Goal: Check status: Check status

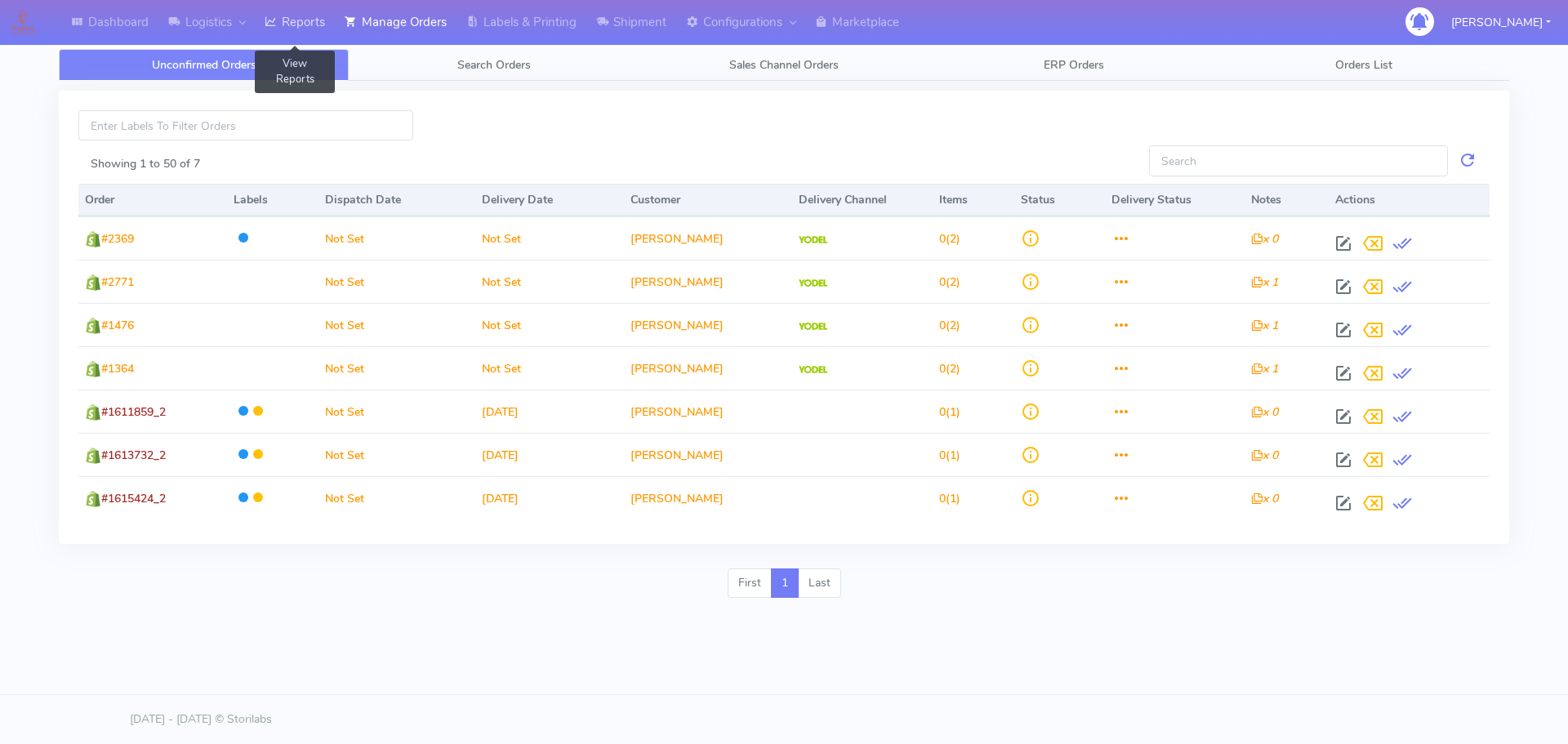
click at [308, 23] on link "Reports" at bounding box center [295, 22] width 80 height 45
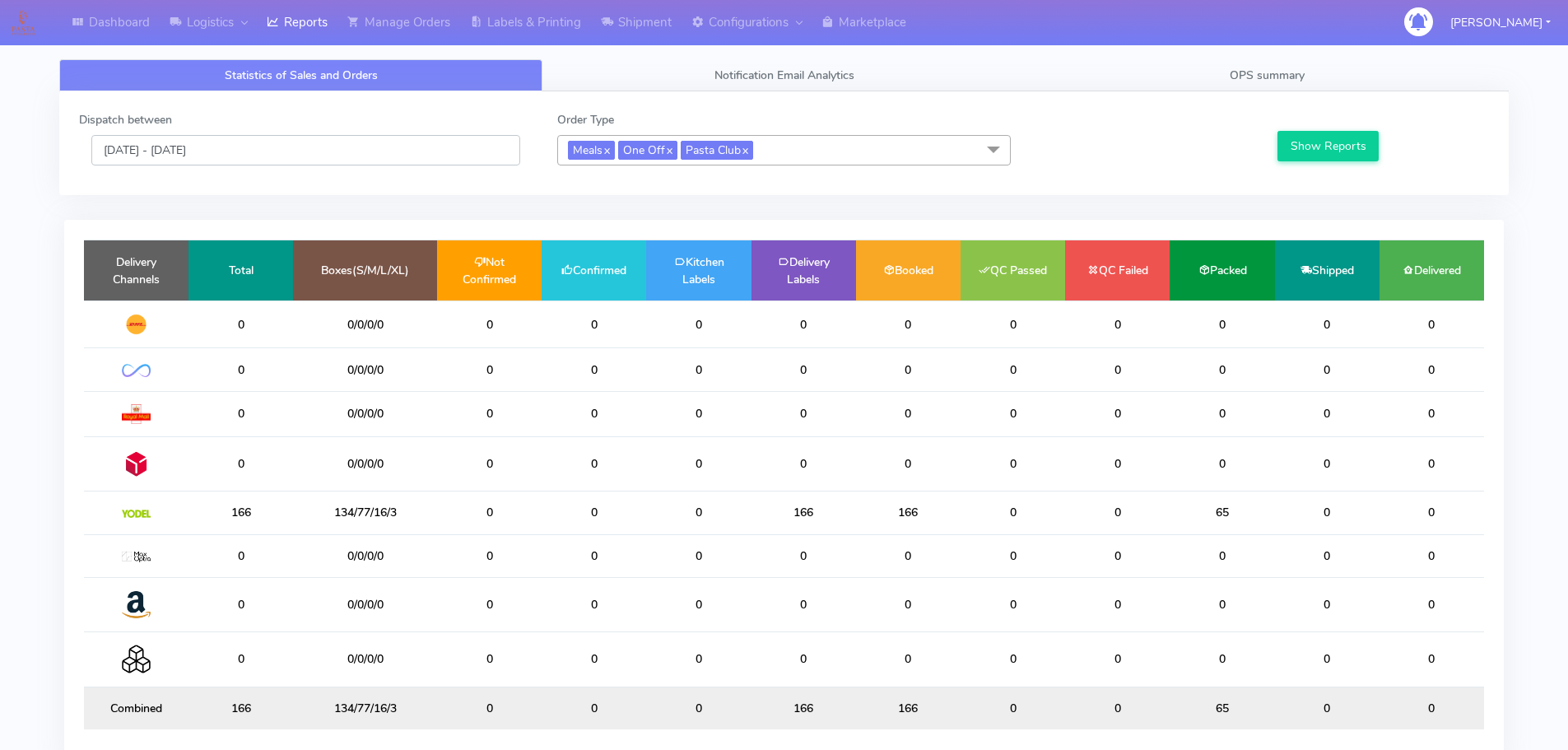
click at [419, 143] on input "[DATE] - [DATE]" at bounding box center [305, 150] width 428 height 30
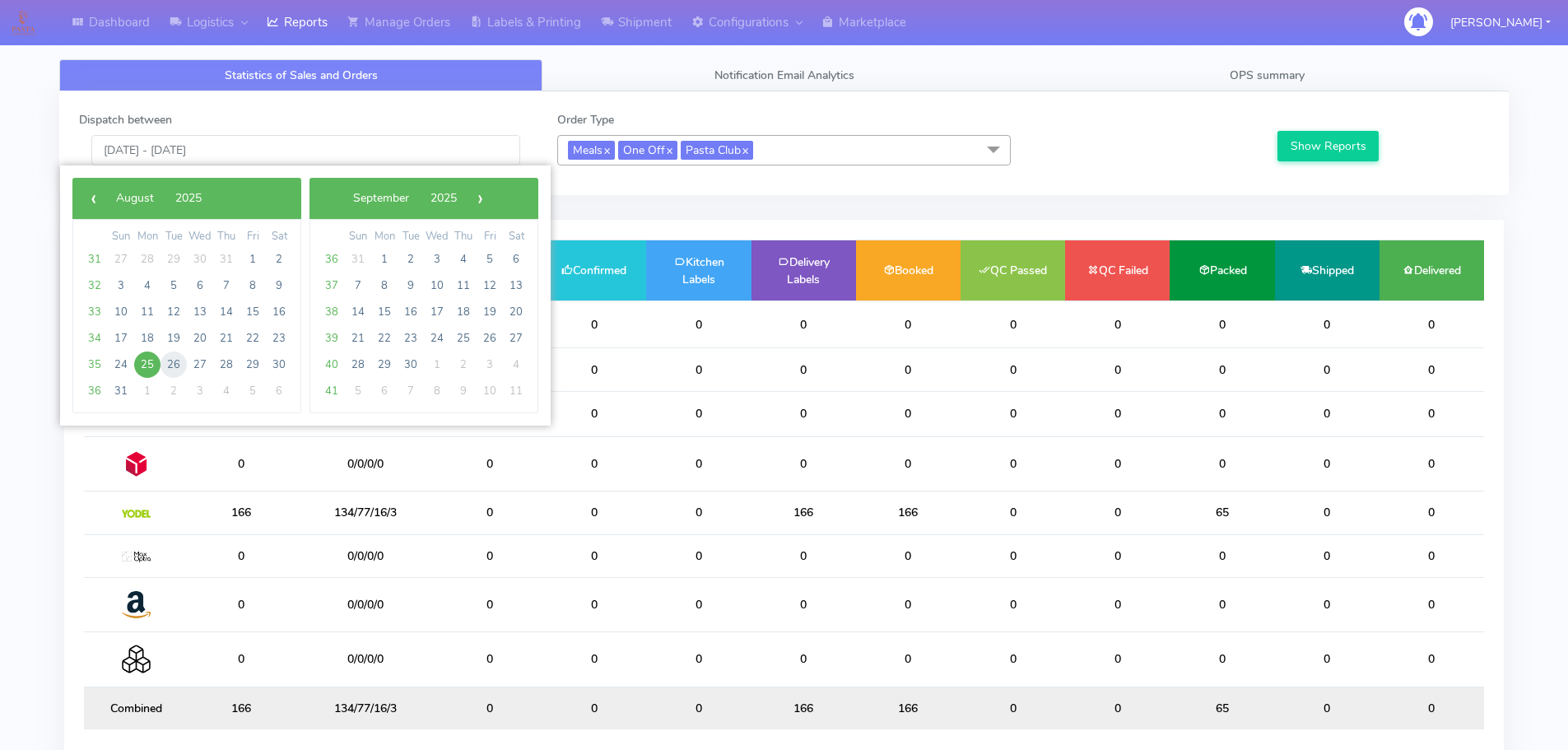
click at [174, 367] on span "26" at bounding box center [174, 365] width 26 height 26
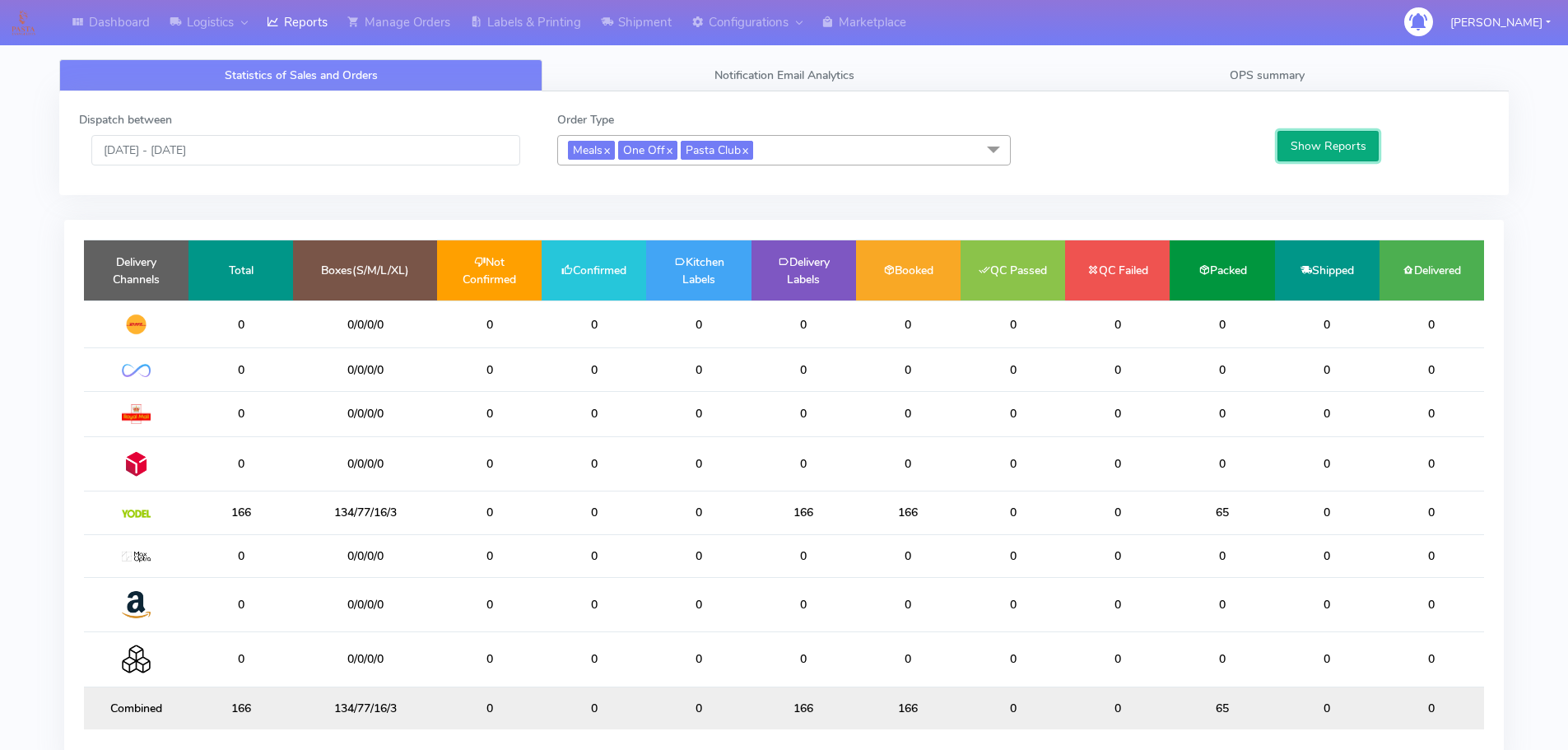
click at [1303, 143] on button "Show Reports" at bounding box center [1327, 146] width 101 height 30
click at [277, 148] on input "[DATE] - [DATE]" at bounding box center [305, 150] width 428 height 30
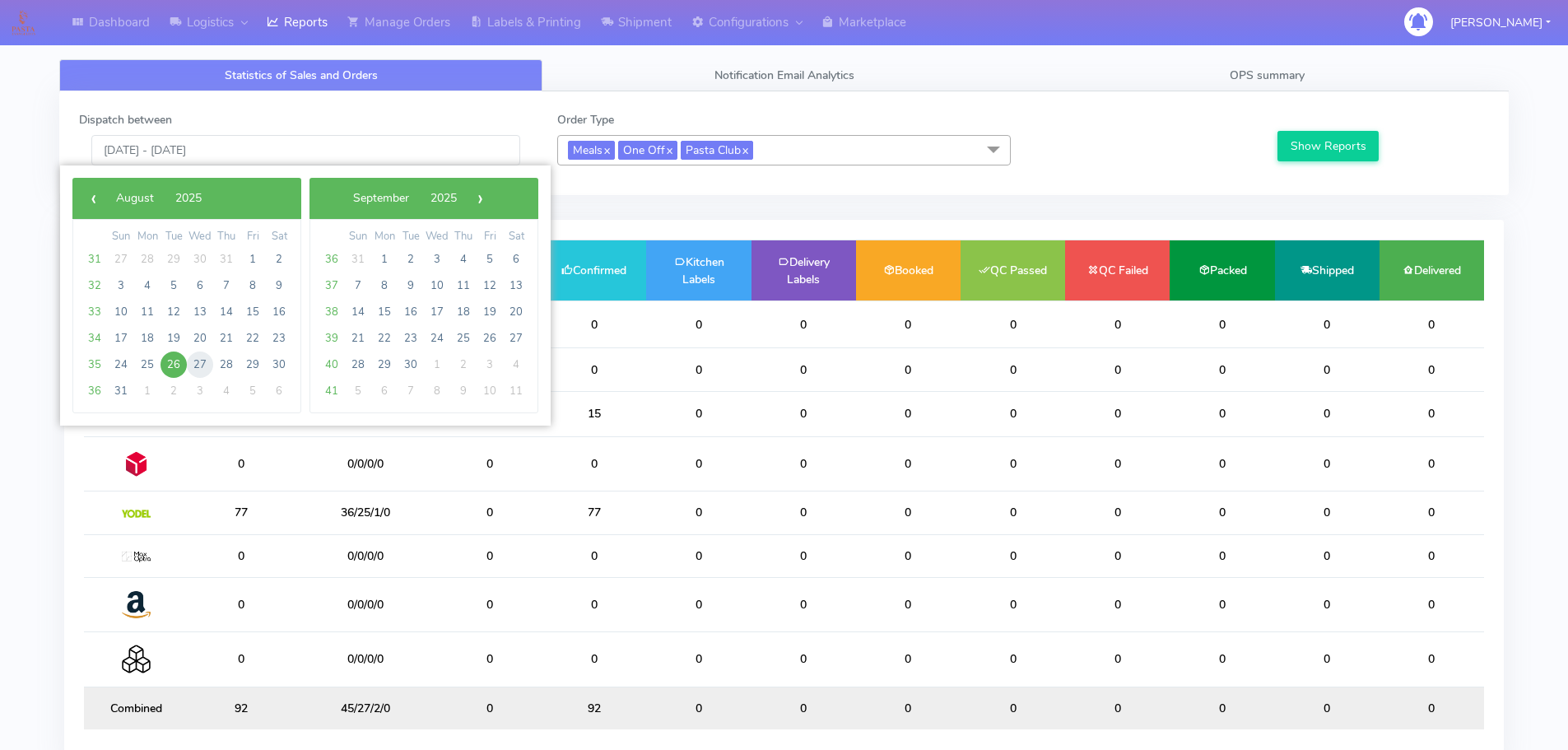
click at [210, 362] on span "27" at bounding box center [200, 365] width 26 height 26
type input "[DATE] - [DATE]"
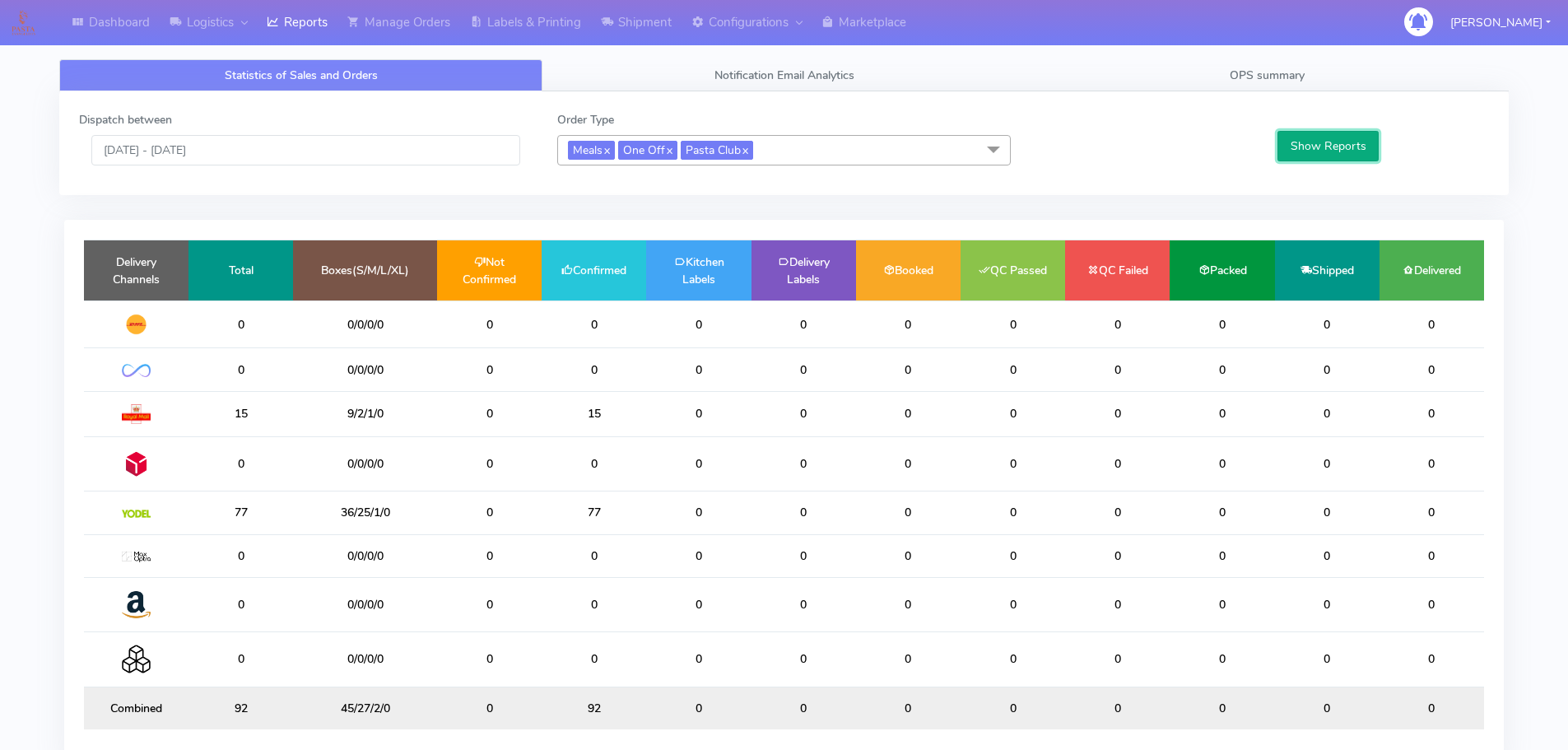
click at [1282, 143] on button "Show Reports" at bounding box center [1327, 146] width 101 height 30
